Goal: Transaction & Acquisition: Purchase product/service

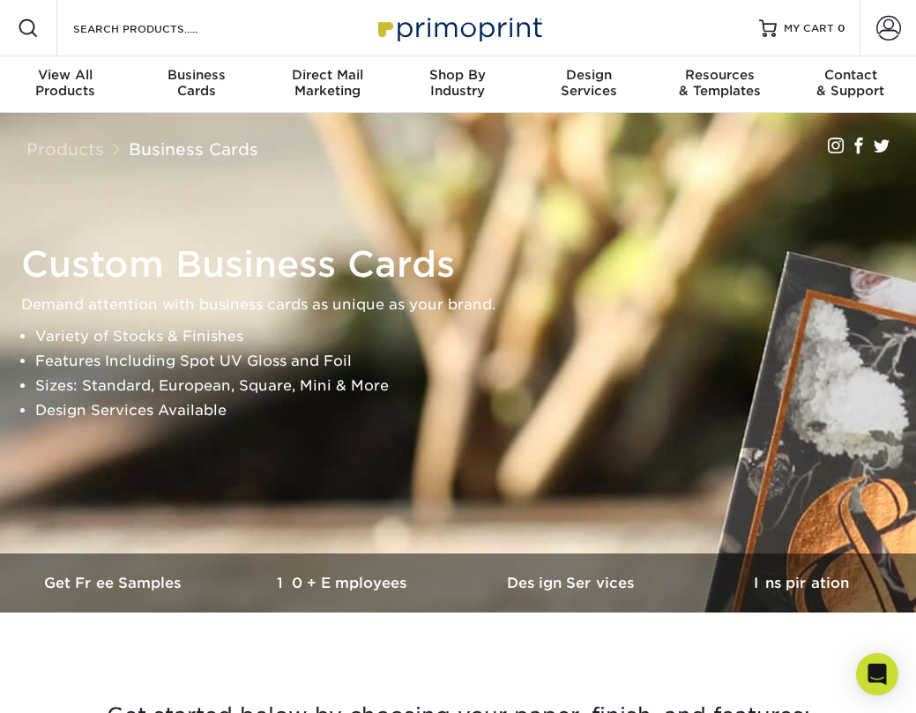
scroll to position [6, 0]
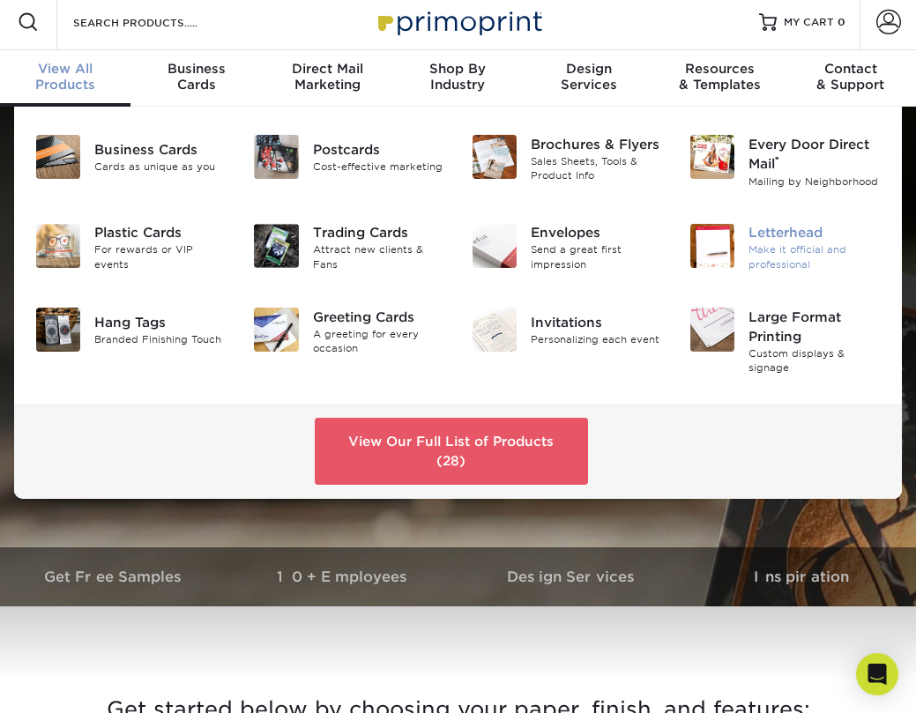
click at [796, 255] on div "Make it official and professional" at bounding box center [814, 257] width 132 height 29
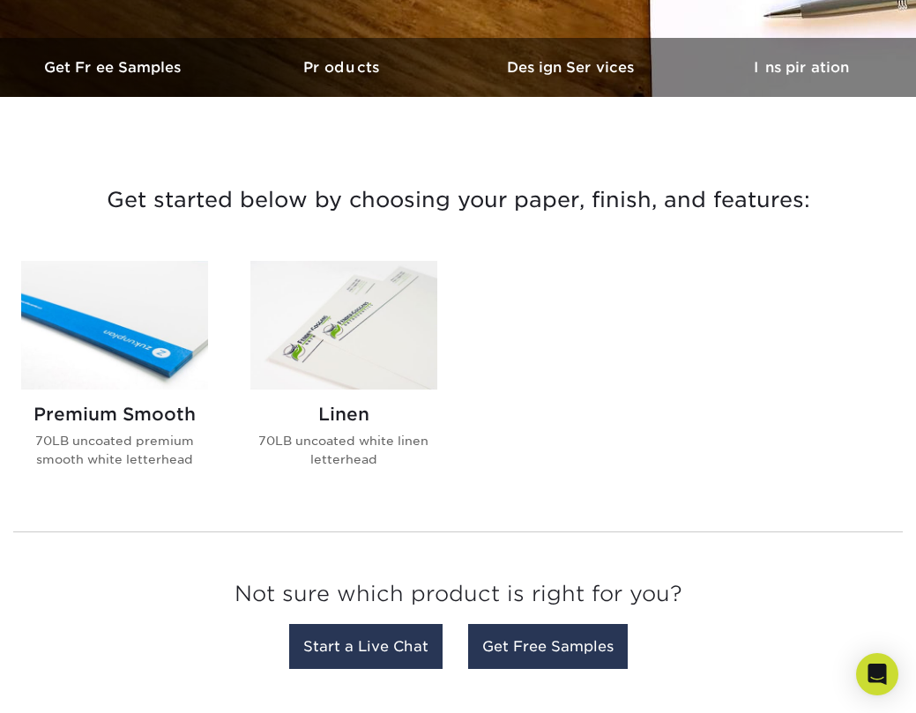
scroll to position [523, 0]
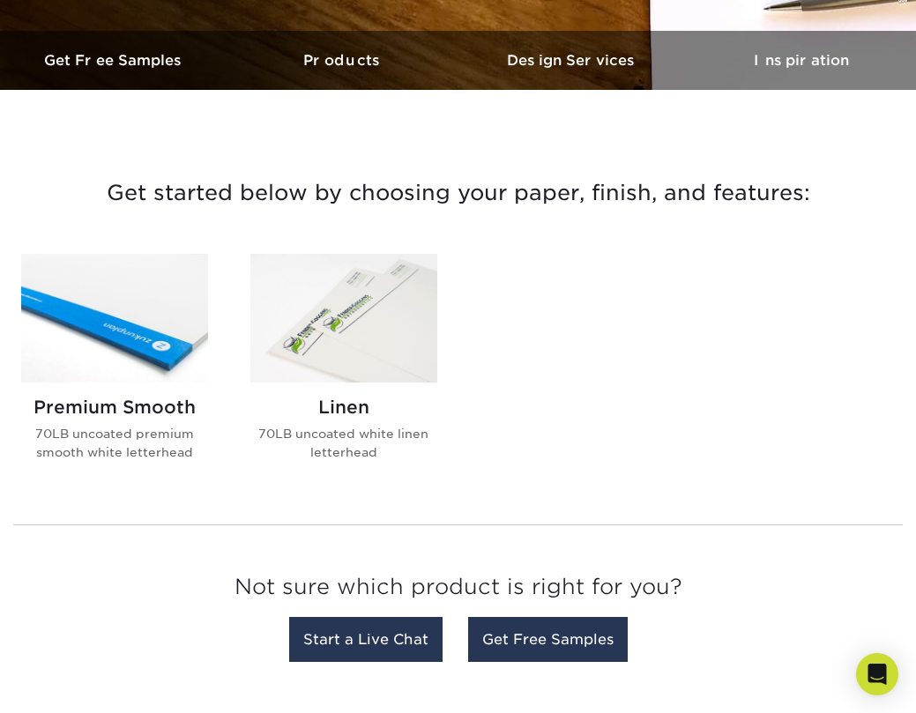
click at [348, 337] on img at bounding box center [343, 318] width 187 height 129
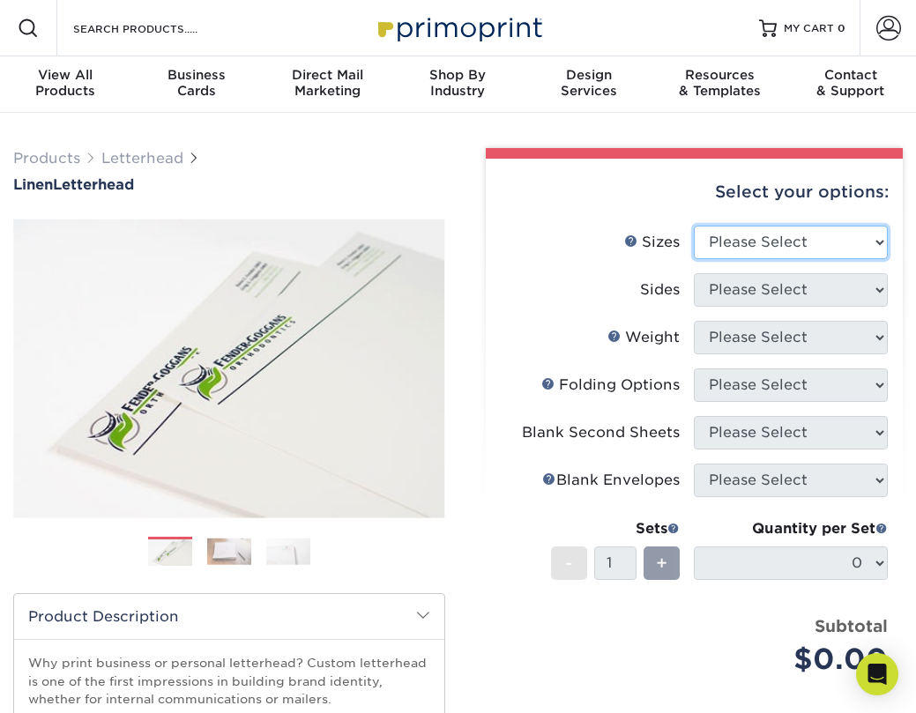
click at [785, 240] on select "Please Select 5.5" x 8.5" 8.5" x 11" 8.5" x 14" 11" x 17"" at bounding box center [791, 242] width 194 height 33
select select "8.50x11.00"
click at [694, 226] on select "Please Select 5.5" x 8.5" 8.5" x 11" 8.5" x 14" 11" x 17"" at bounding box center [791, 242] width 194 height 33
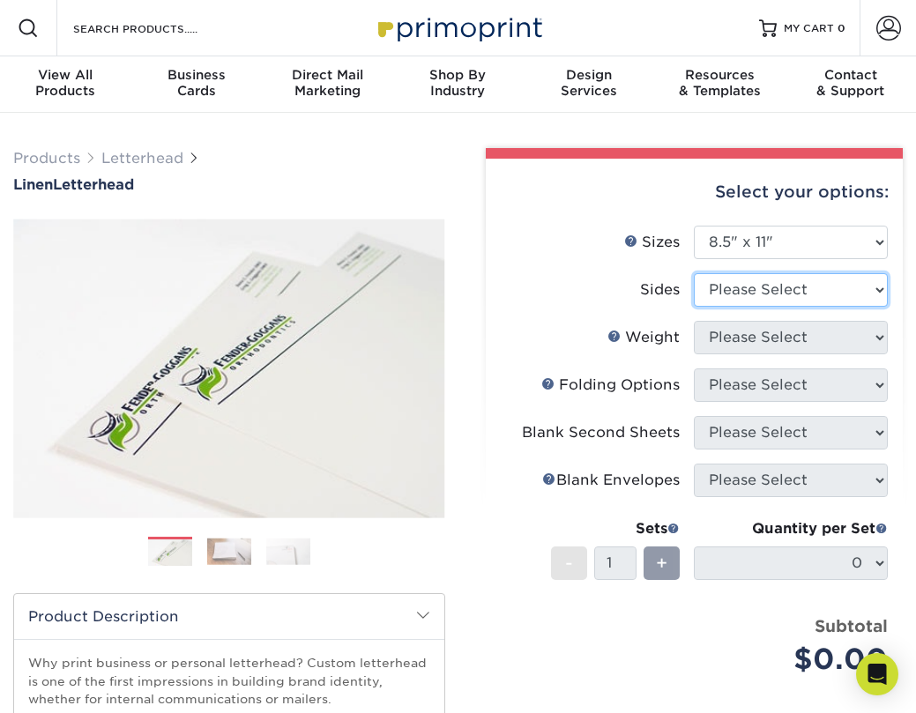
click at [805, 287] on select "Please Select Print Both Sides Print Front Only" at bounding box center [791, 289] width 194 height 33
select select "32d3c223-f82c-492b-b915-ba065a00862f"
click at [694, 273] on select "Please Select Print Both Sides Print Front Only" at bounding box center [791, 289] width 194 height 33
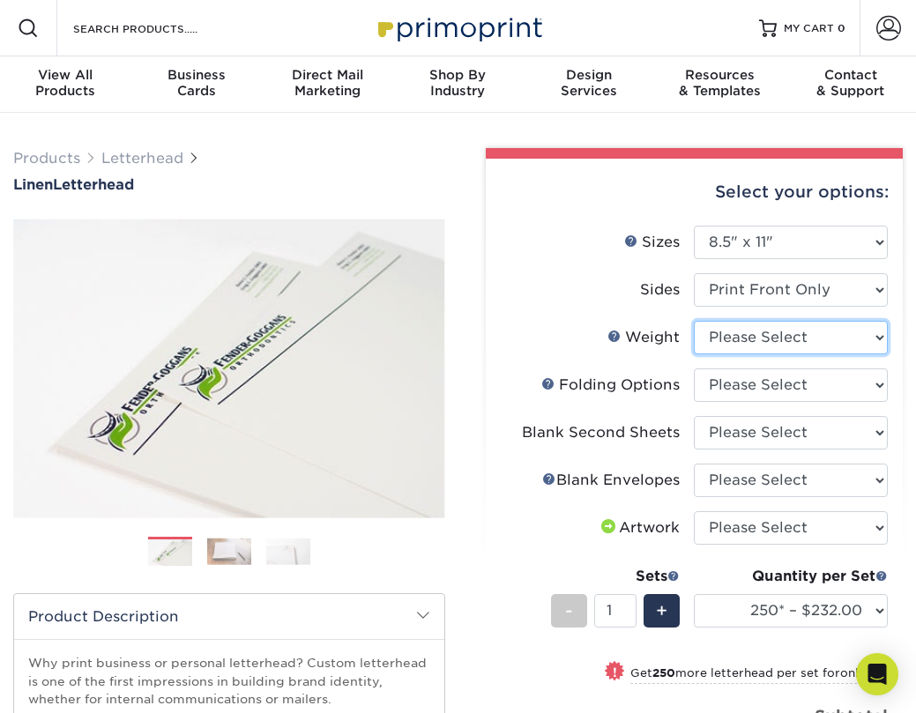
click at [782, 337] on select "Please Select 70LB" at bounding box center [791, 337] width 194 height 33
select select "70LB"
click at [694, 321] on select "Please Select 70LB" at bounding box center [791, 337] width 194 height 33
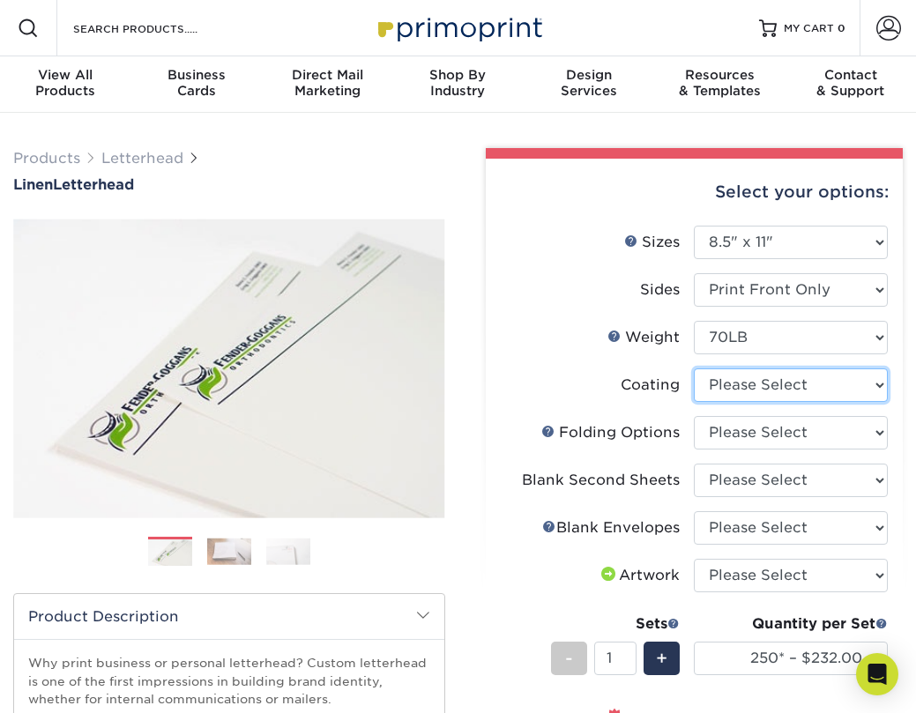
click at [806, 384] on select at bounding box center [791, 384] width 194 height 33
select select "3e7618de-abca-4bda-9f97-8b9129e913d8"
click at [694, 368] on select at bounding box center [791, 384] width 194 height 33
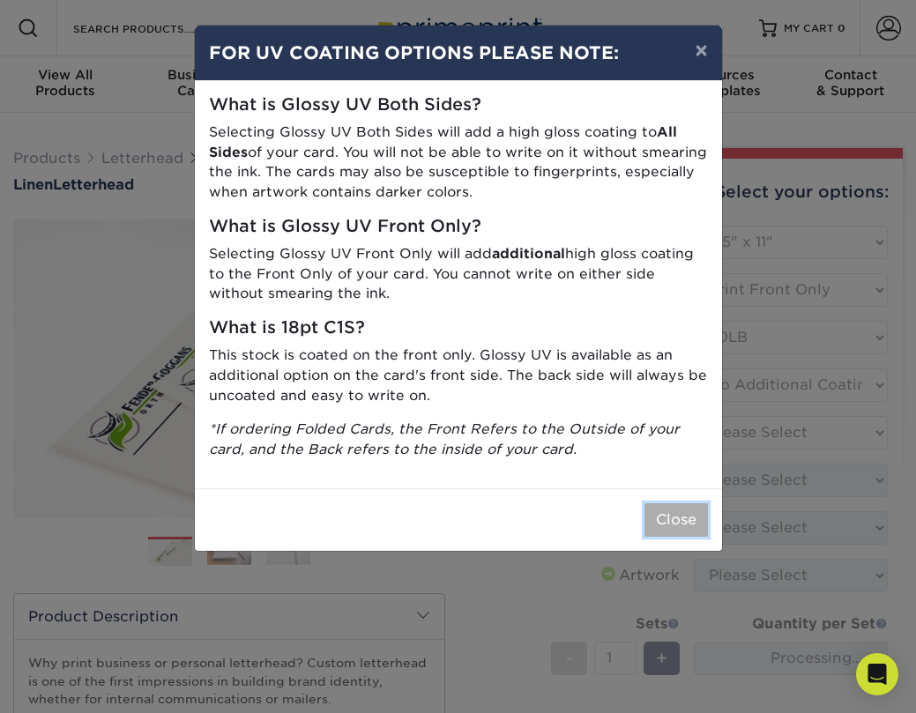
click at [672, 533] on button "Close" at bounding box center [675, 519] width 63 height 33
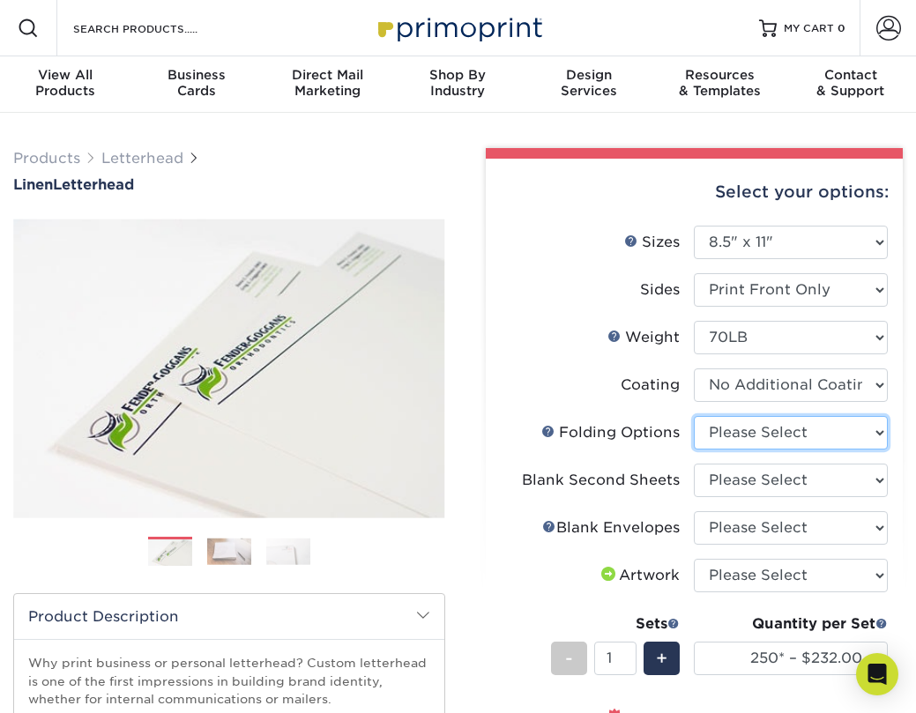
click at [771, 435] on select "Please Select FLAT - No Folding Accordion Fold Half-Fold (Vertical) Half-Fold (…" at bounding box center [791, 432] width 194 height 33
select select "9b1d5825-34d1-4721-9874-ed79abb003d7"
click at [694, 416] on select "Please Select FLAT - No Folding Accordion Fold Half-Fold (Vertical) Half-Fold (…" at bounding box center [791, 432] width 194 height 33
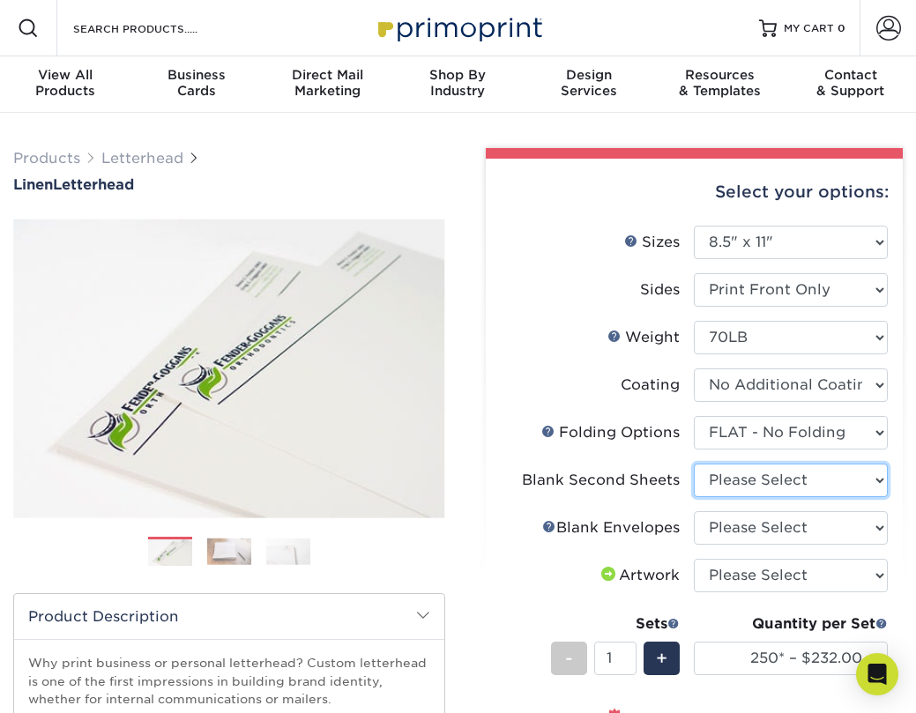
click at [788, 480] on select "Please Select No second blank sheets Yes 250 blank sheets Yes 500 blank sheets …" at bounding box center [791, 480] width 194 height 33
select select "80c01c16-d127-4b18-b8f3-2c0f873fa65b"
click at [694, 464] on select "Please Select No second blank sheets Yes 250 blank sheets Yes 500 blank sheets …" at bounding box center [791, 480] width 194 height 33
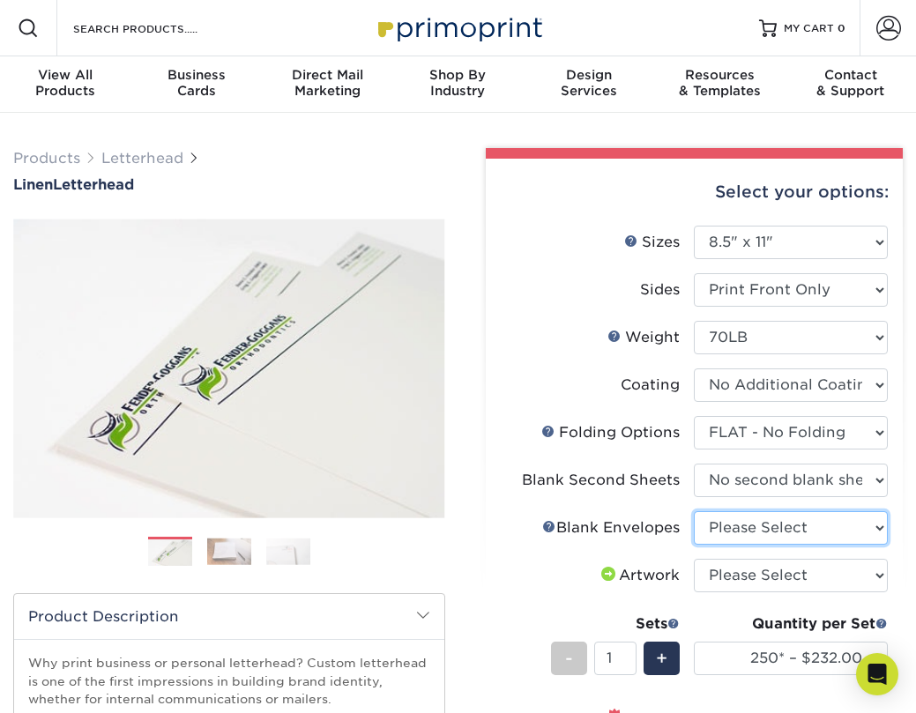
click at [758, 524] on select "Please Select No Blank Envelopes Yes 1000 Linen Envelopes NO 10 Yes 10000 Linen…" at bounding box center [791, 527] width 194 height 33
select select "9f137334-7cf0-4a73-8a74-a4df662606ea"
click at [694, 511] on select "Please Select No Blank Envelopes Yes 1000 Linen Envelopes NO 10 Yes 10000 Linen…" at bounding box center [791, 527] width 194 height 33
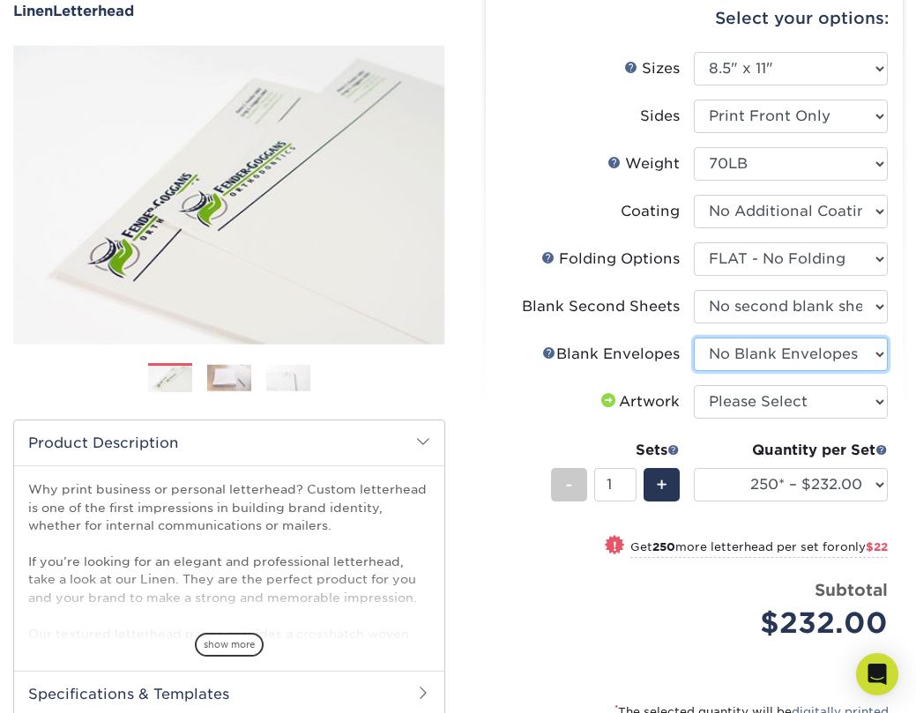
scroll to position [181, 0]
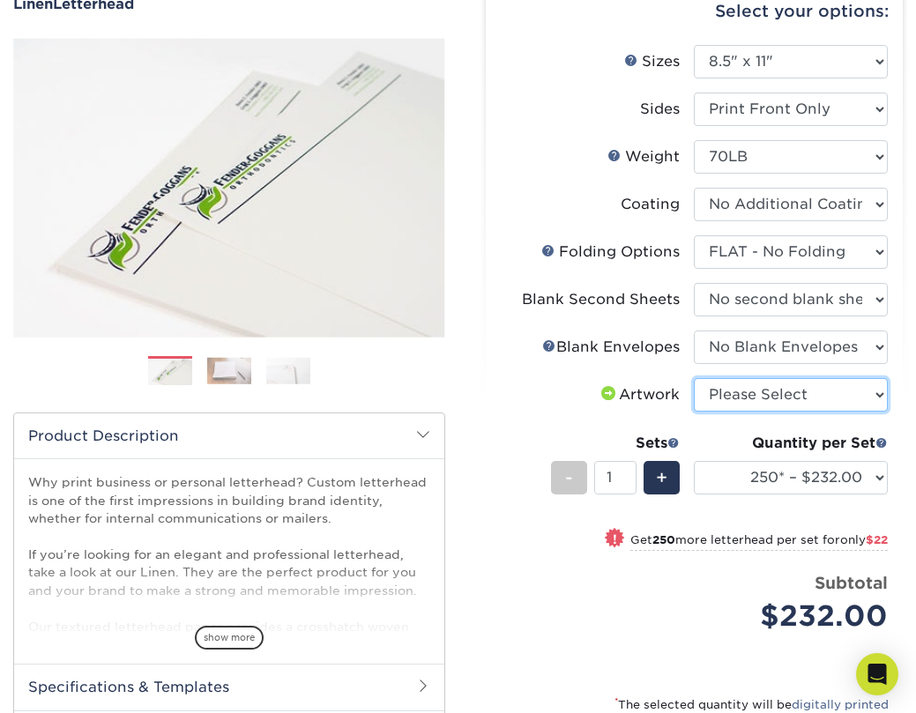
click at [759, 393] on select "Please Select I will upload files I need a design - $75" at bounding box center [791, 394] width 194 height 33
select select "upload"
click at [694, 378] on select "Please Select I will upload files I need a design - $75" at bounding box center [791, 394] width 194 height 33
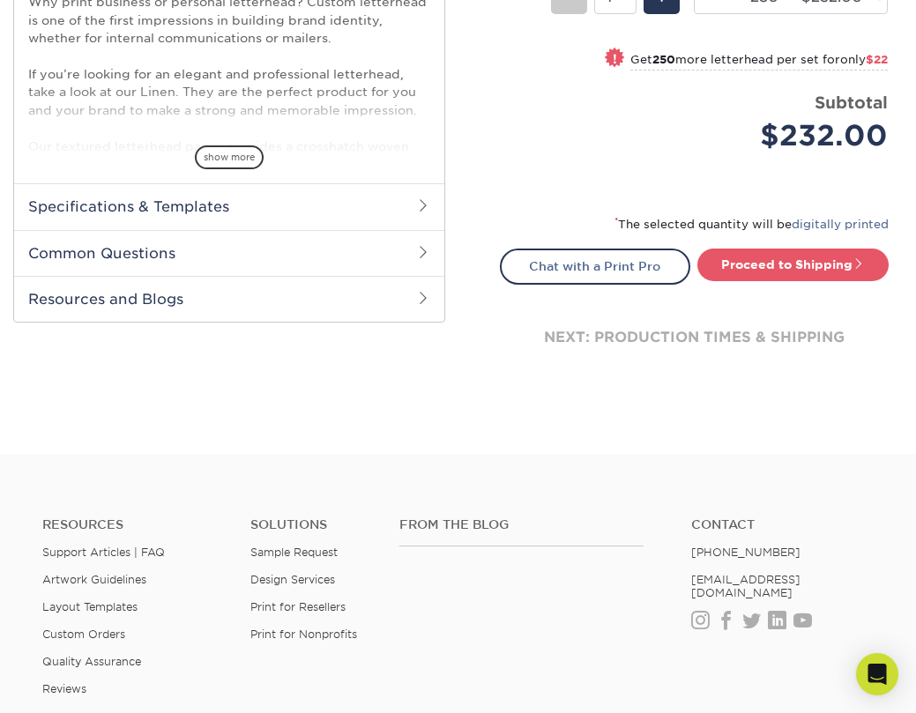
scroll to position [664, 0]
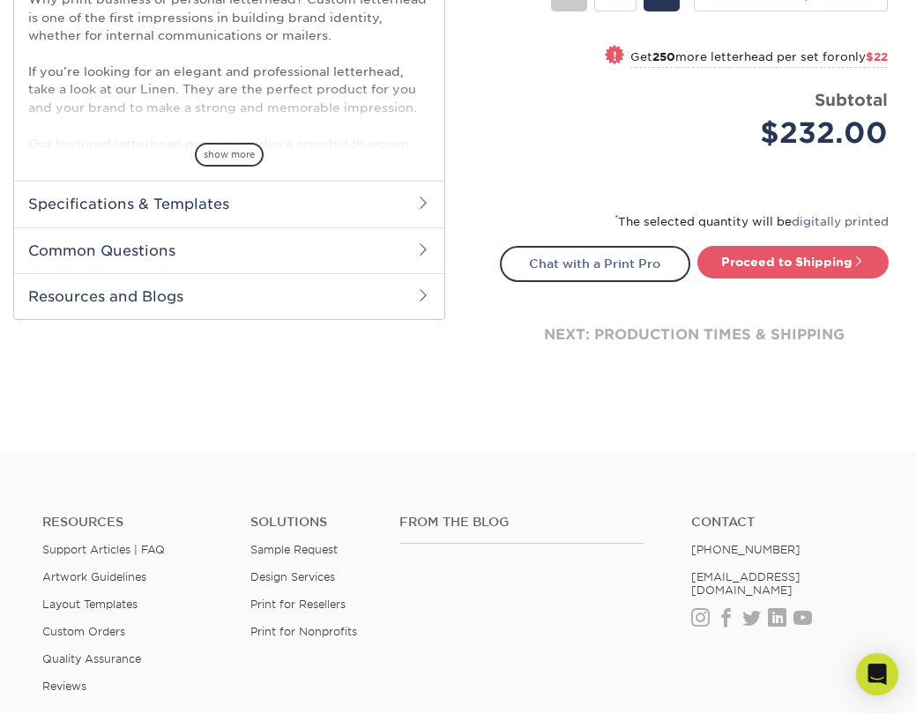
click at [788, 474] on footer "Resources Support Articles | FAQ Artwork Guidelines Layout Templates Custom Ord…" at bounding box center [458, 709] width 916 height 516
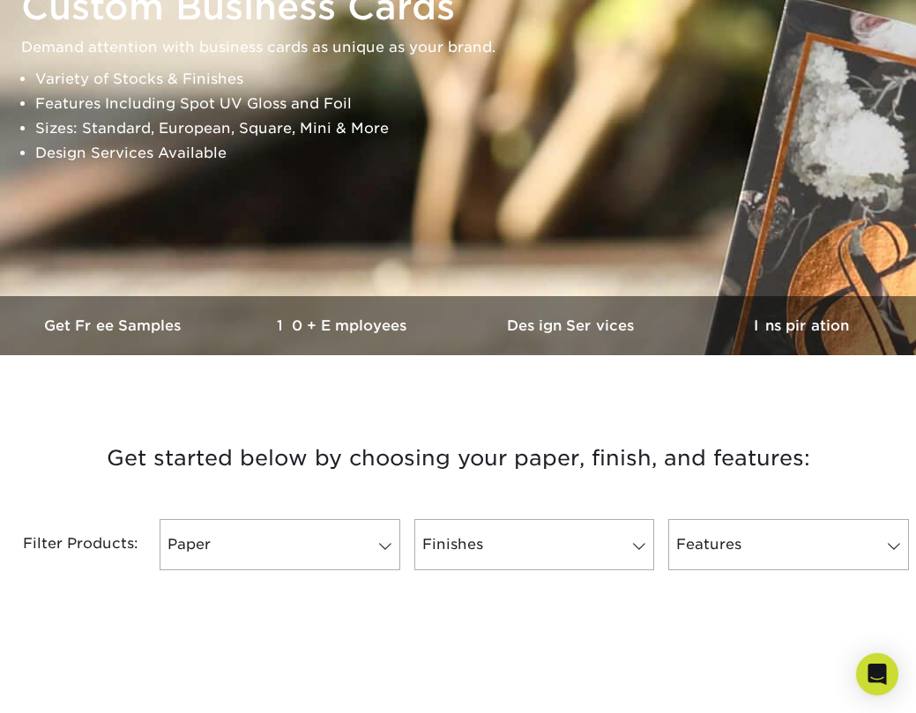
scroll to position [272, 0]
